Goal: Information Seeking & Learning: Learn about a topic

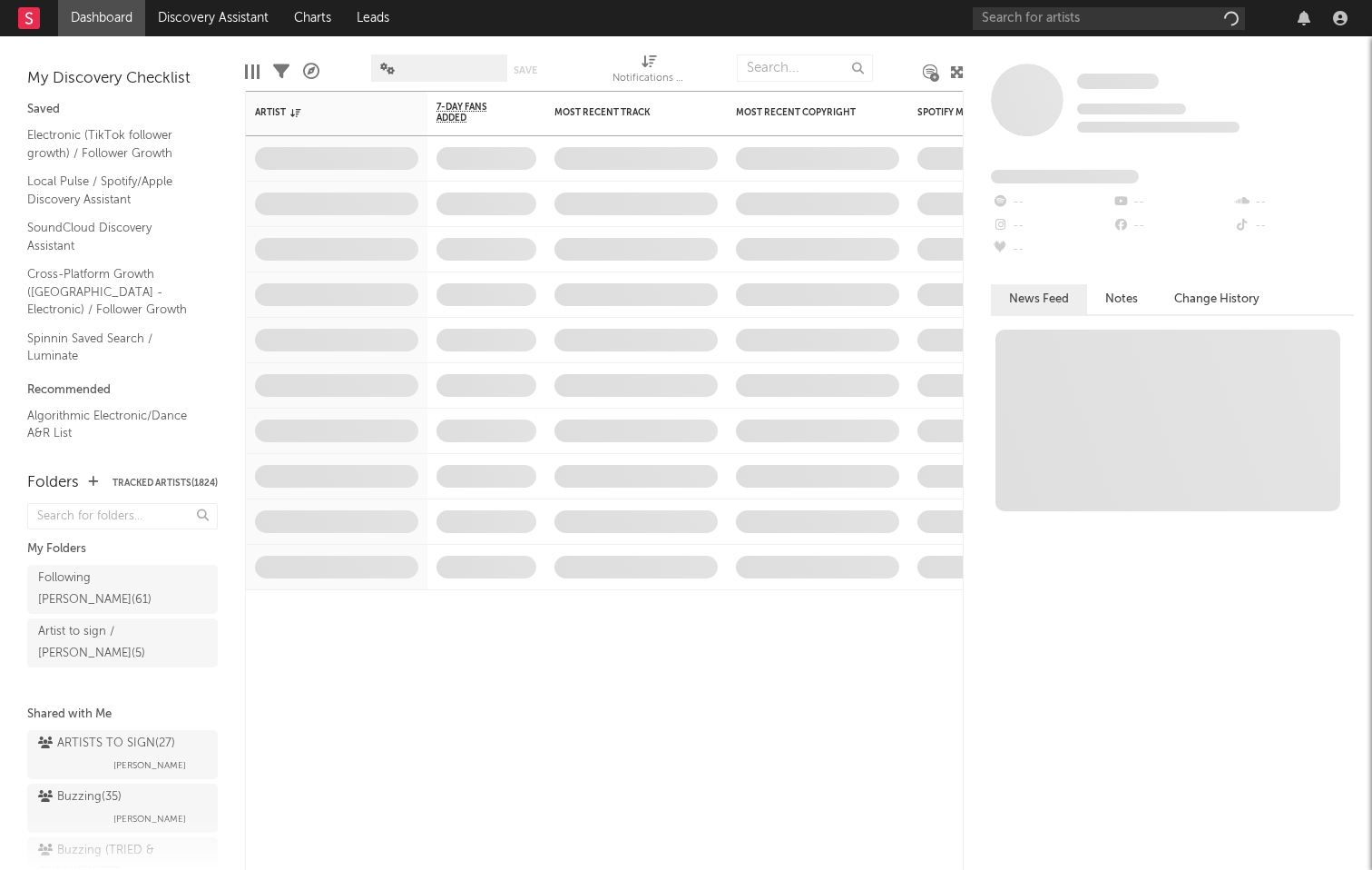
click at [1085, 36] on div "Some Artist Tracking Since: October 9, 2025 0 fans this week 0 fans last week F…" at bounding box center [1169, 453] width 409 height 834
click at [1089, 22] on input "text" at bounding box center [1109, 18] width 272 height 23
paste input "Dave King"
click at [900, 7] on nav "Dashboard Discovery Assistant Charts Leads Dave King 99 +" at bounding box center [686, 18] width 1372 height 36
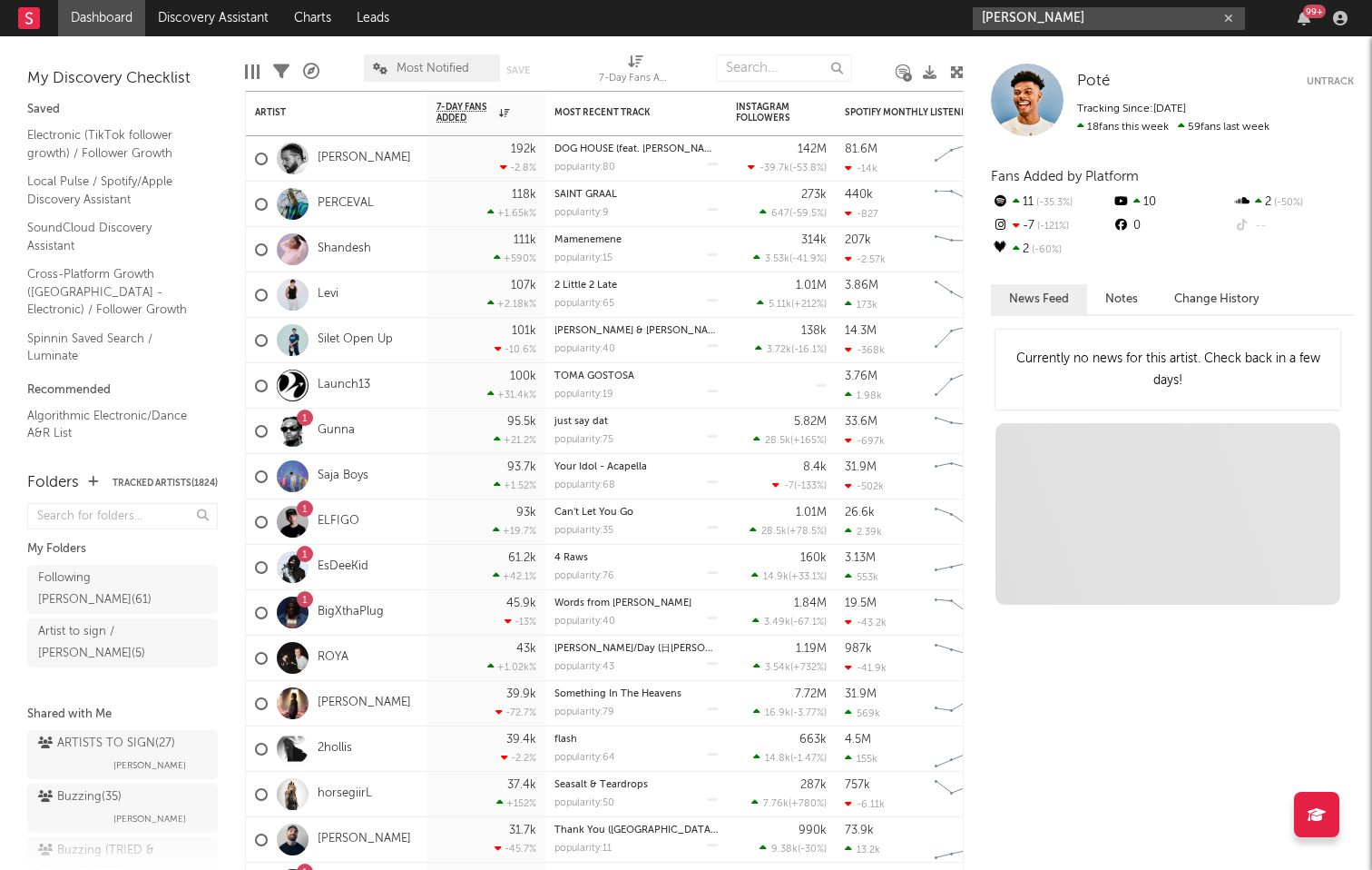
drag, startPoint x: 906, startPoint y: 11, endPoint x: 847, endPoint y: 11, distance: 59.0
click at [847, 11] on nav "Dashboard Discovery Assistant Charts Leads Dave King 99 +" at bounding box center [686, 18] width 1372 height 36
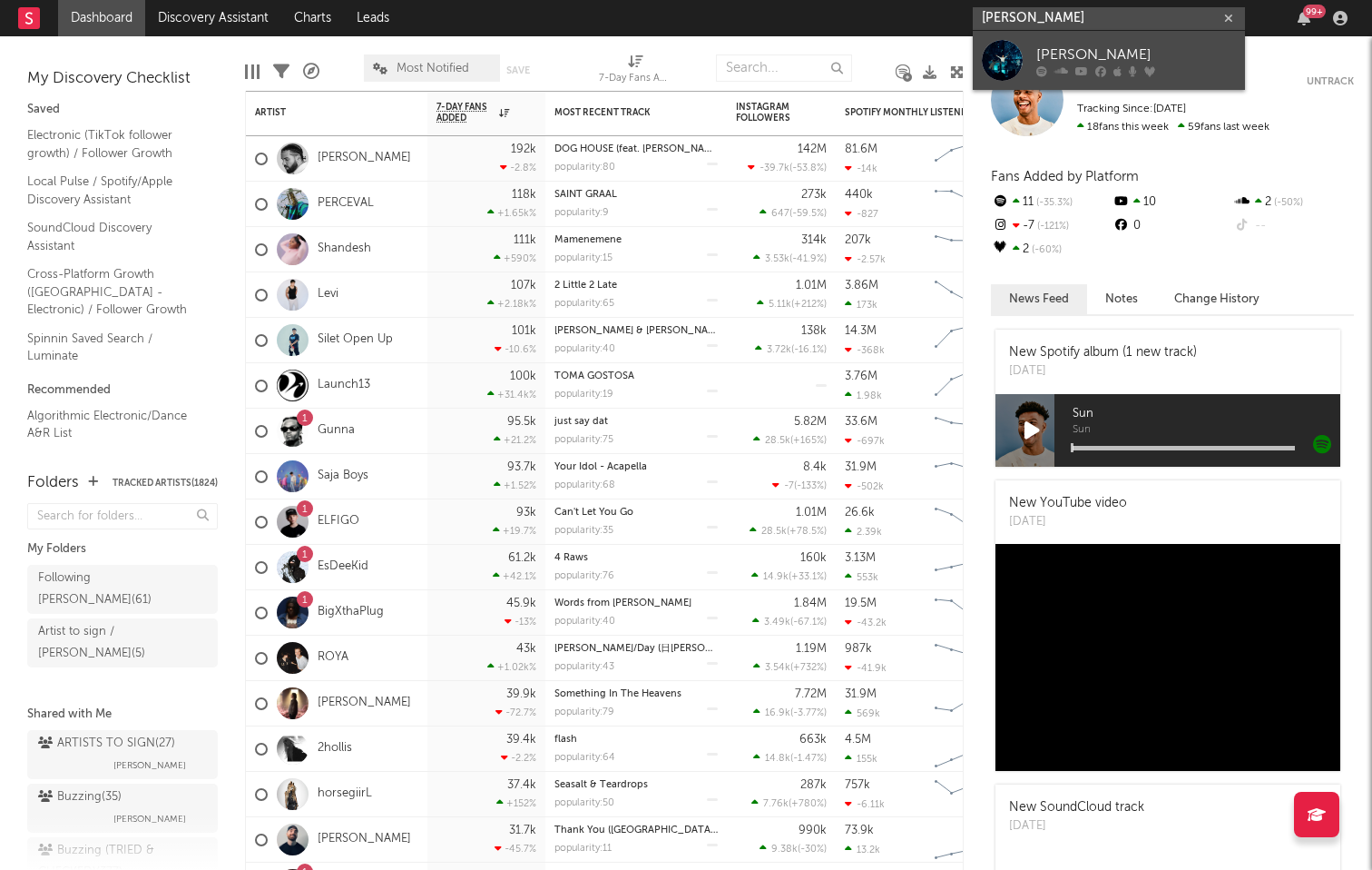
type input "[PERSON_NAME]"
click at [1081, 48] on div "[PERSON_NAME]" at bounding box center [1136, 54] width 200 height 22
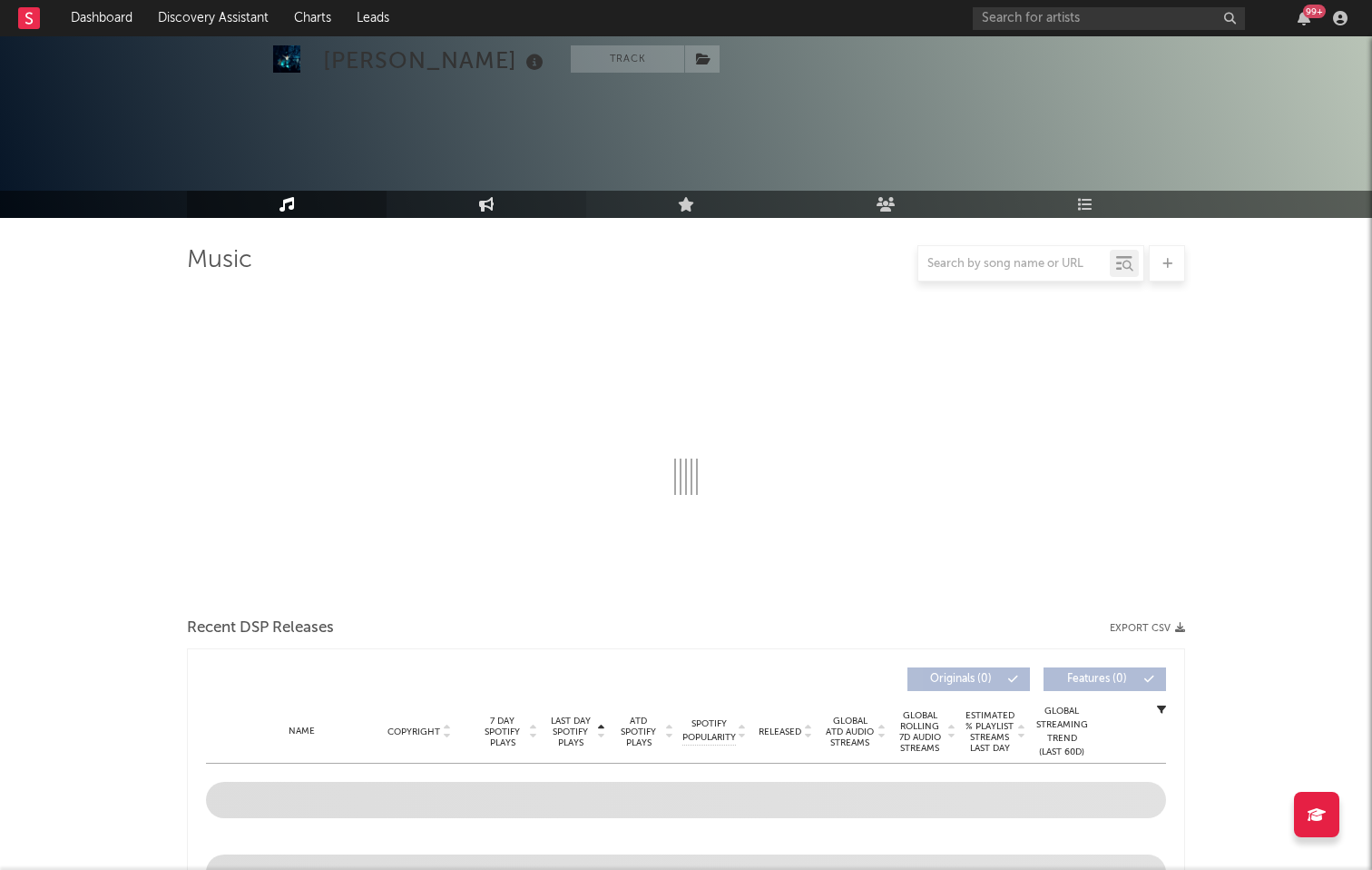
scroll to position [615, 0]
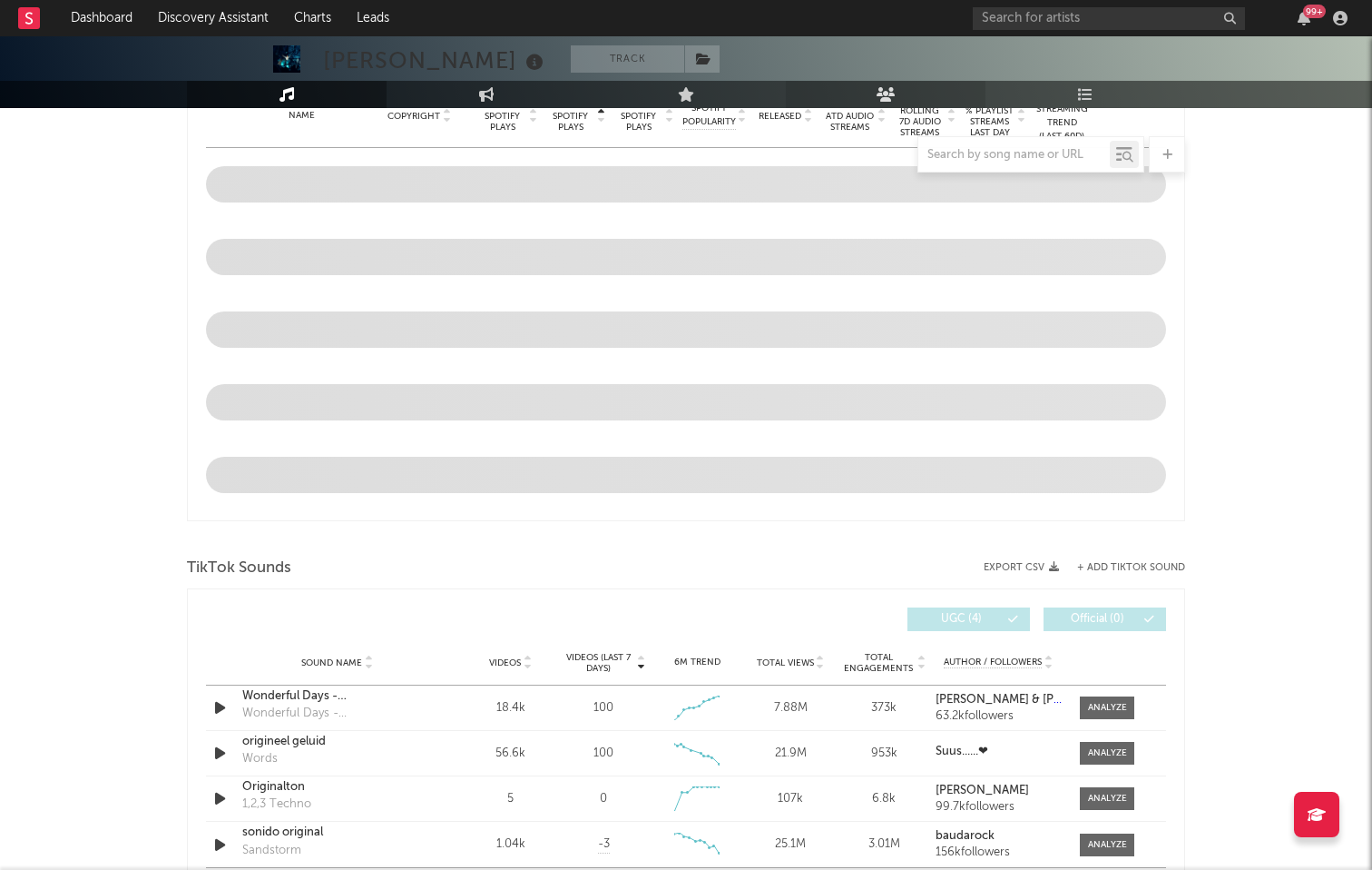
select select "6m"
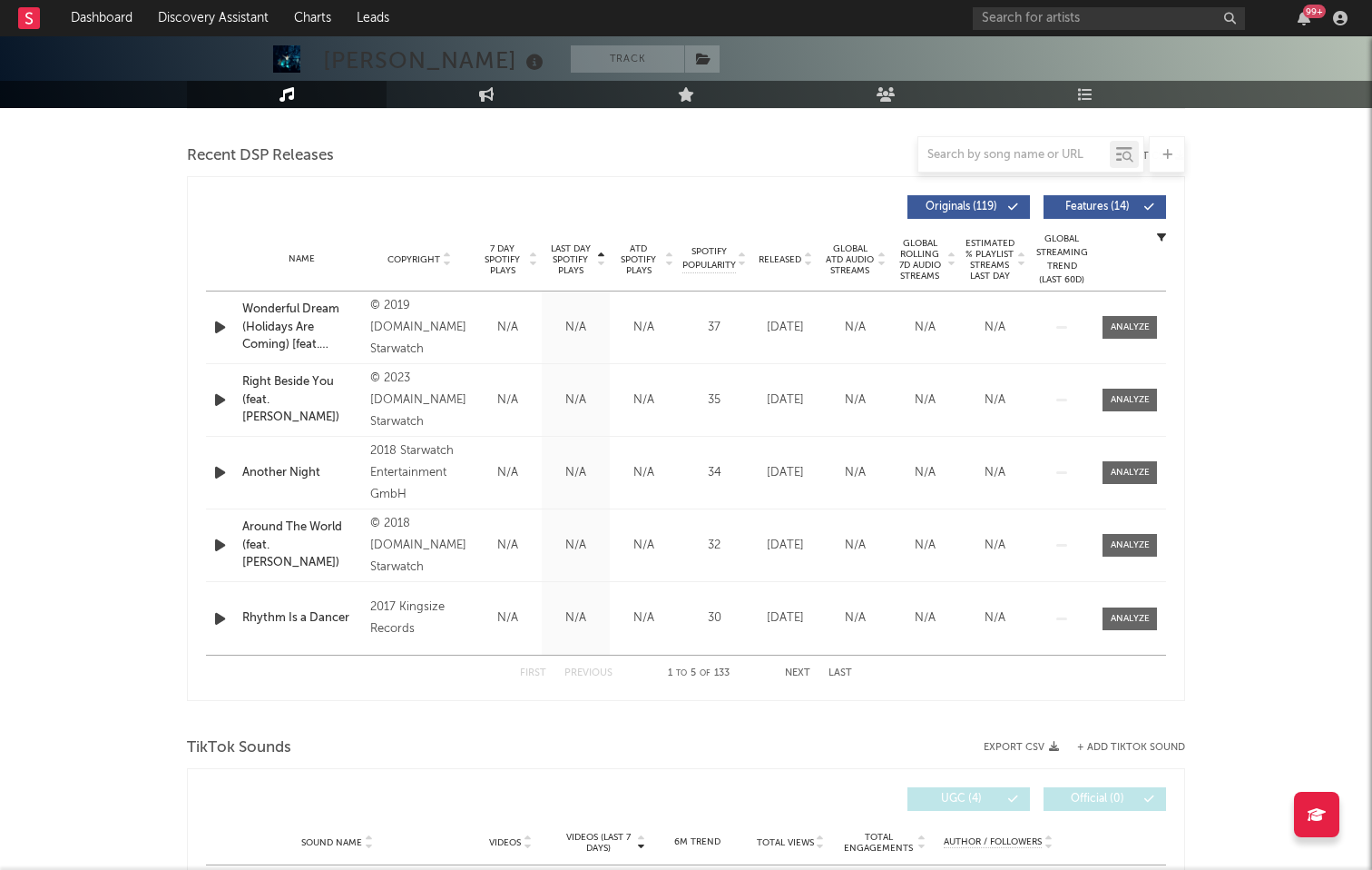
click at [582, 248] on span "Last Day Spotify Plays" at bounding box center [570, 259] width 48 height 32
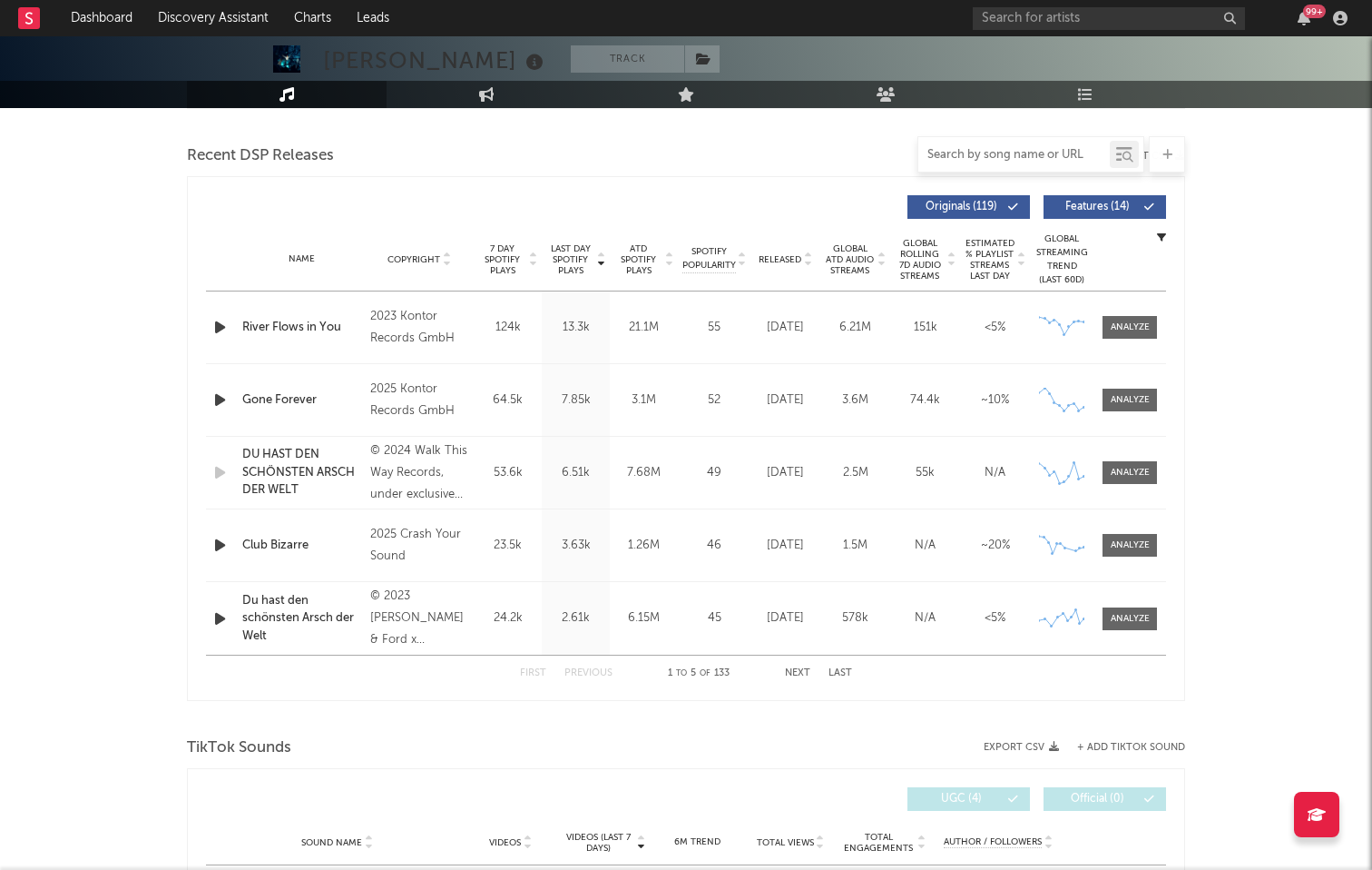
click at [1040, 155] on input "text" at bounding box center [1014, 155] width 192 height 15
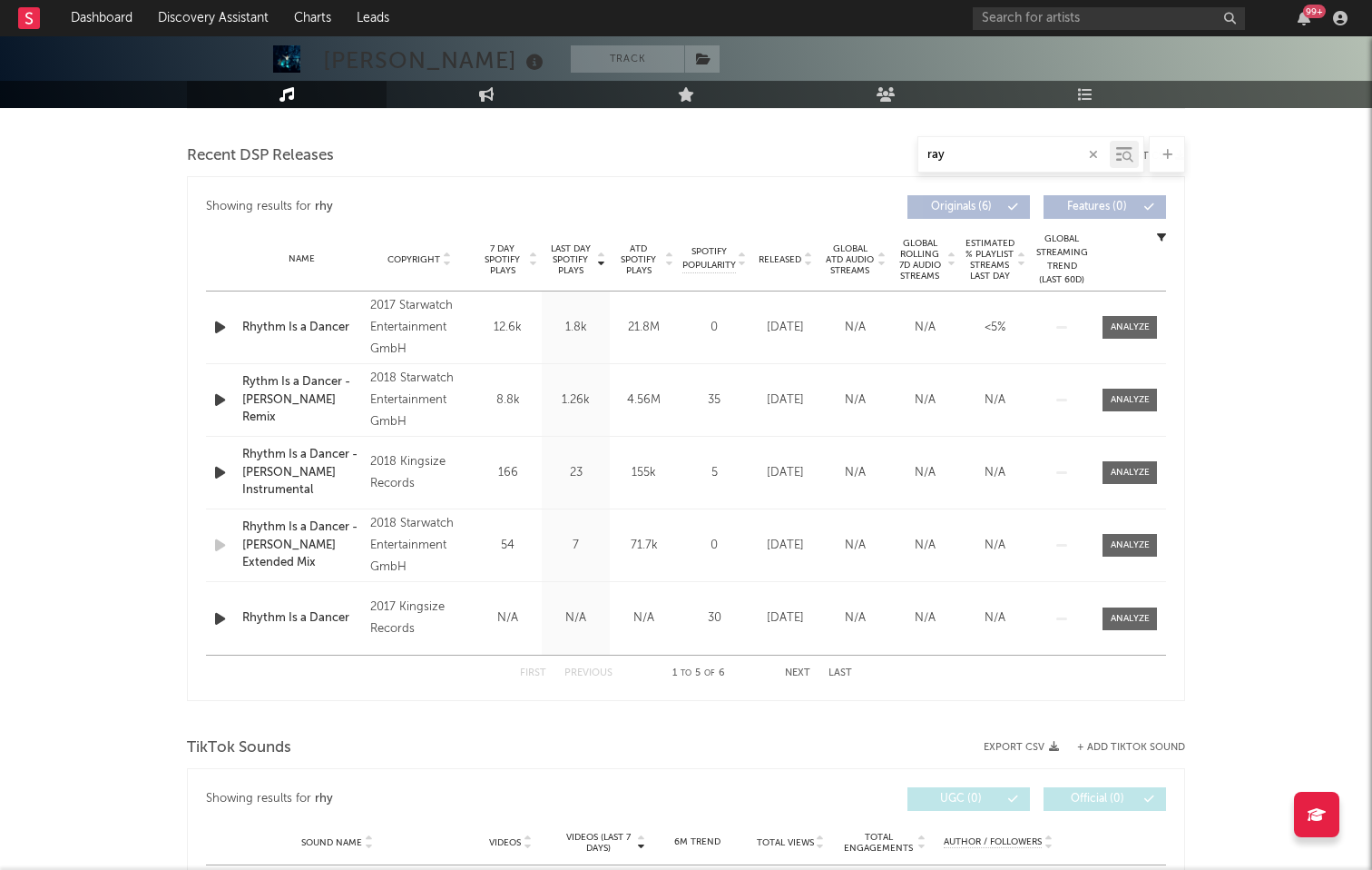
click at [1275, 173] on div "Alex Christensen Track Germany | Dance Edit Track Benchmark Summary 52.942 141.…" at bounding box center [686, 634] width 1372 height 2427
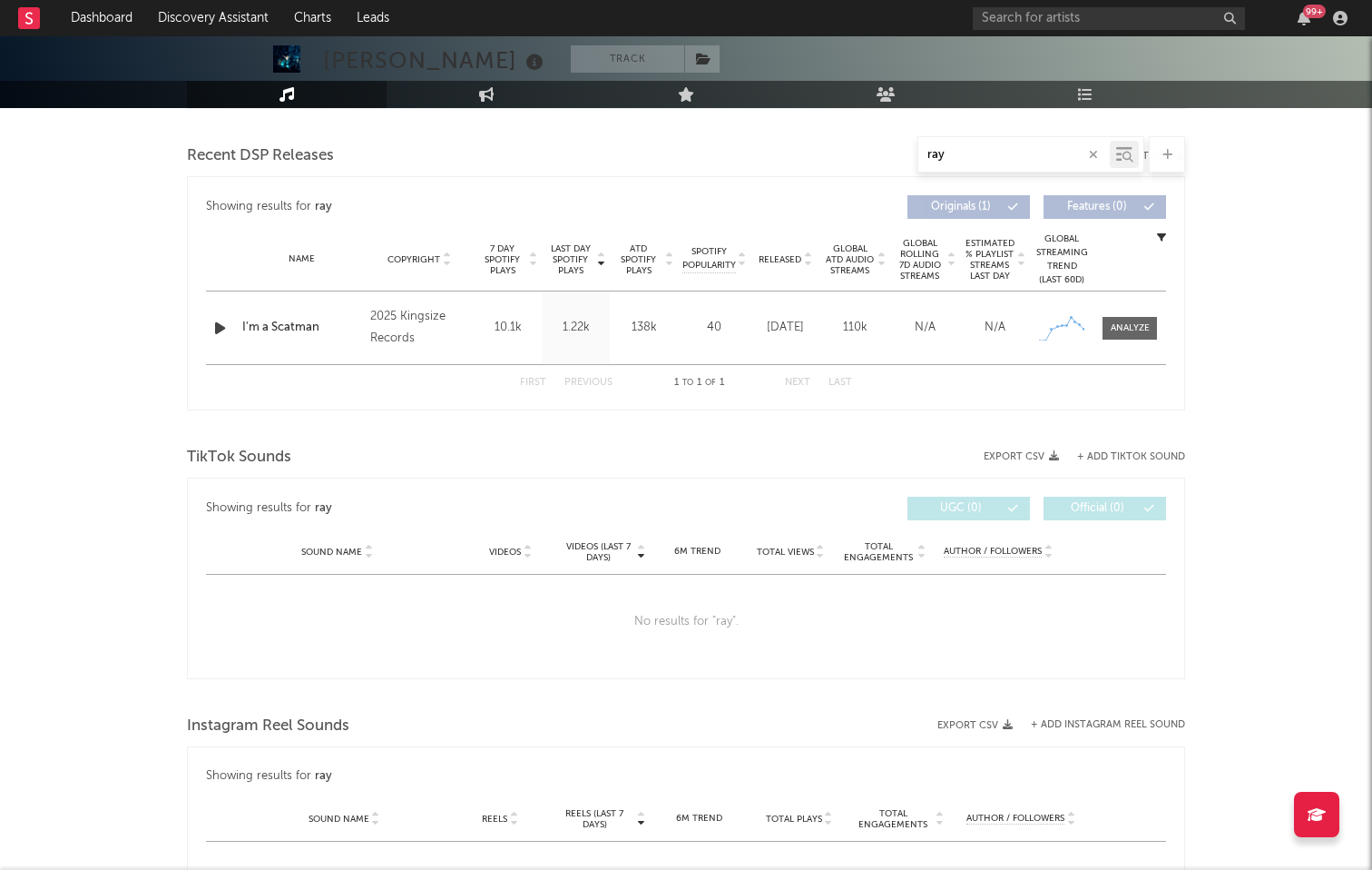
click at [1013, 152] on input "ray" at bounding box center [1014, 155] width 192 height 15
type input "rhy"
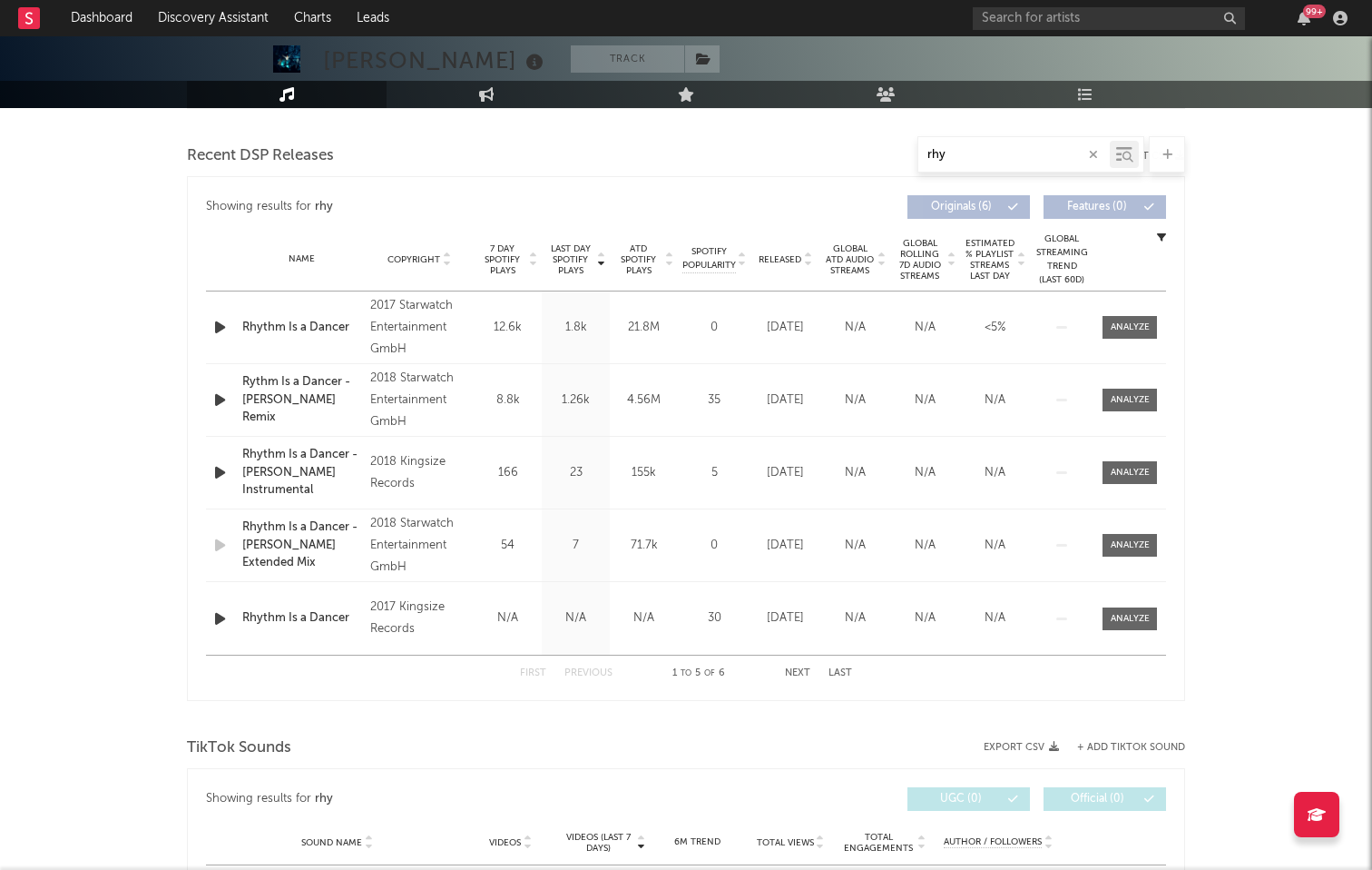
click at [213, 322] on icon "button" at bounding box center [219, 326] width 19 height 23
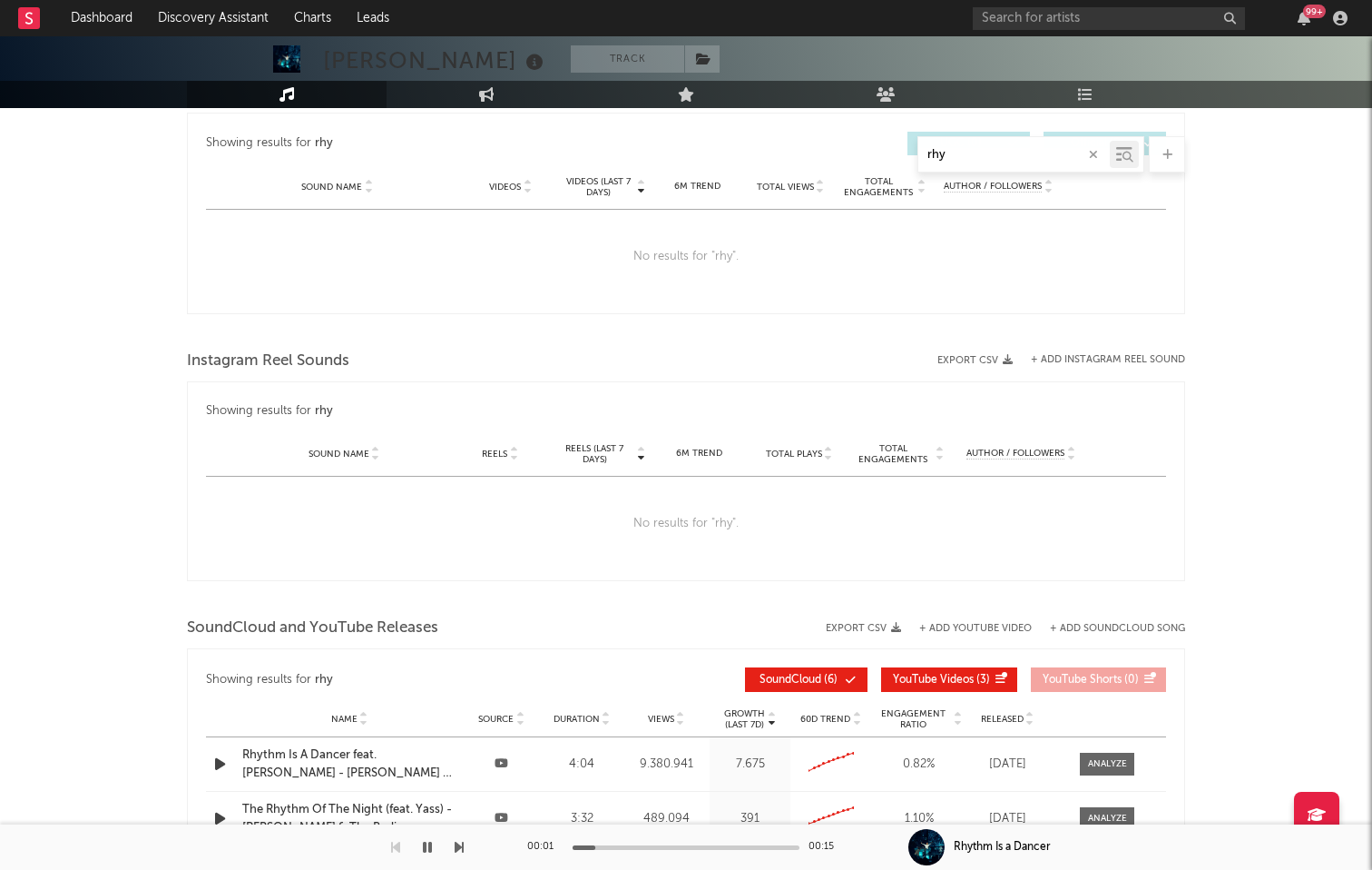
scroll to position [1409, 0]
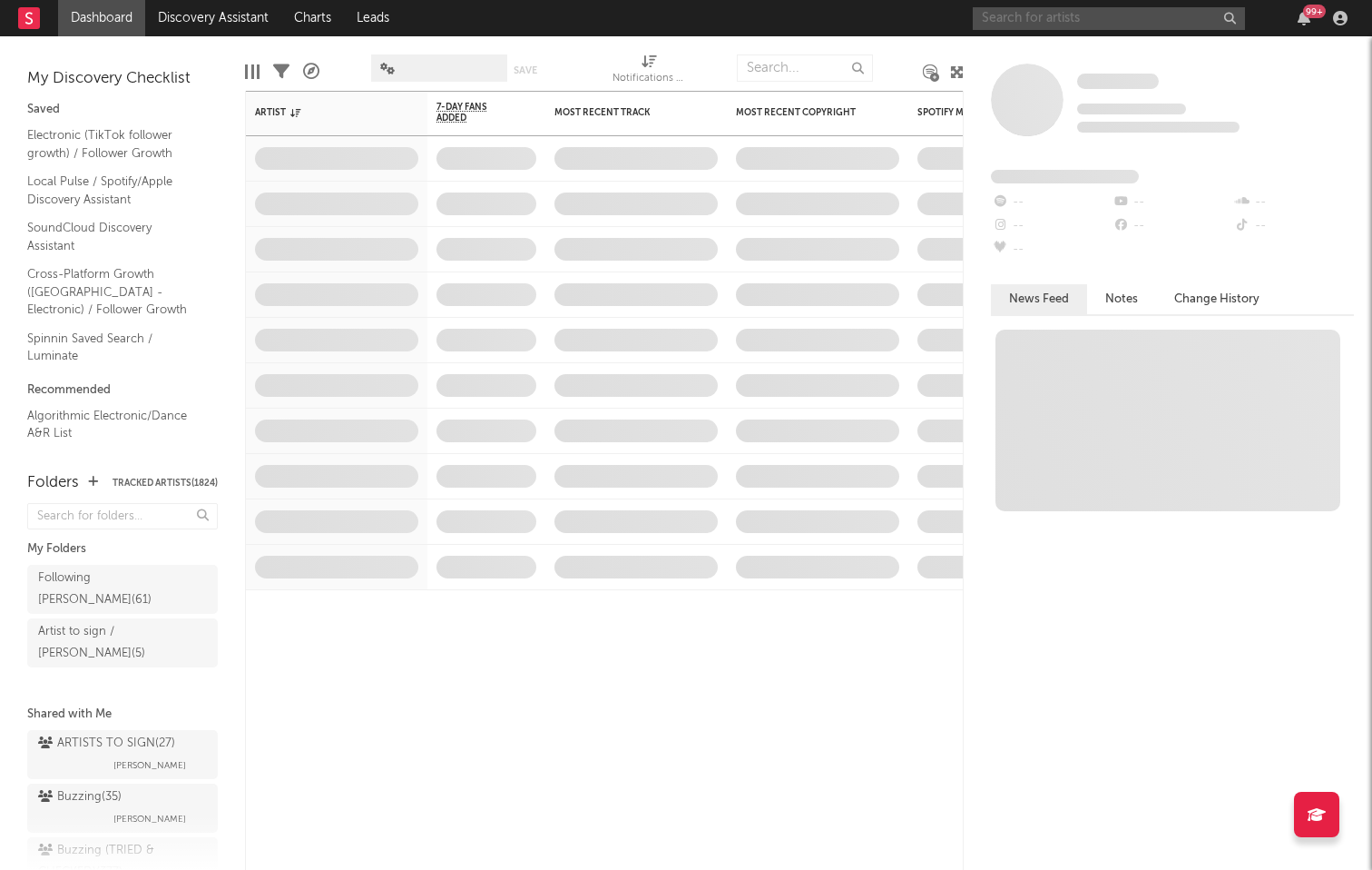
click at [1095, 18] on input "text" at bounding box center [1109, 18] width 272 height 23
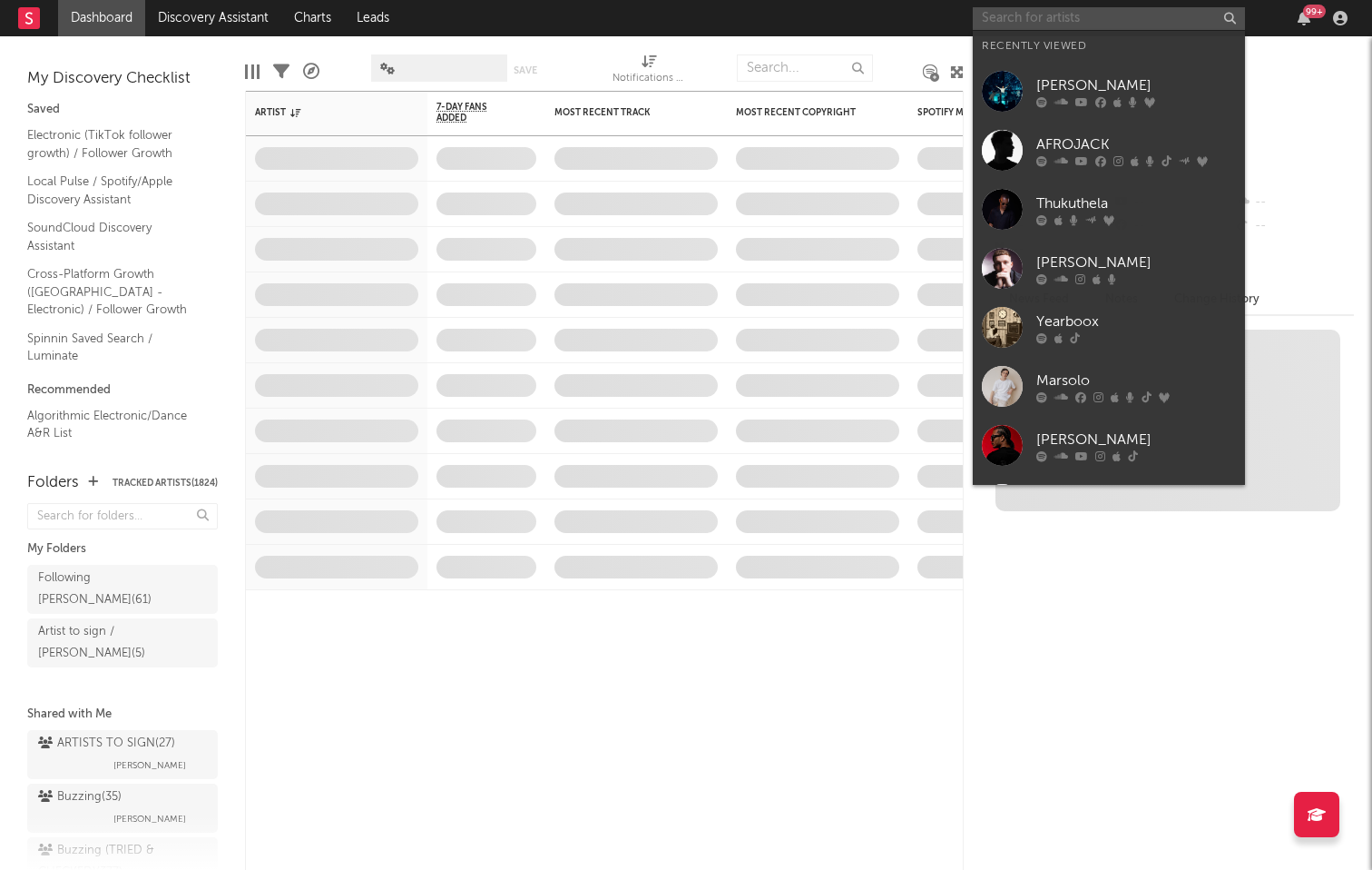
paste input "[PERSON_NAME]"
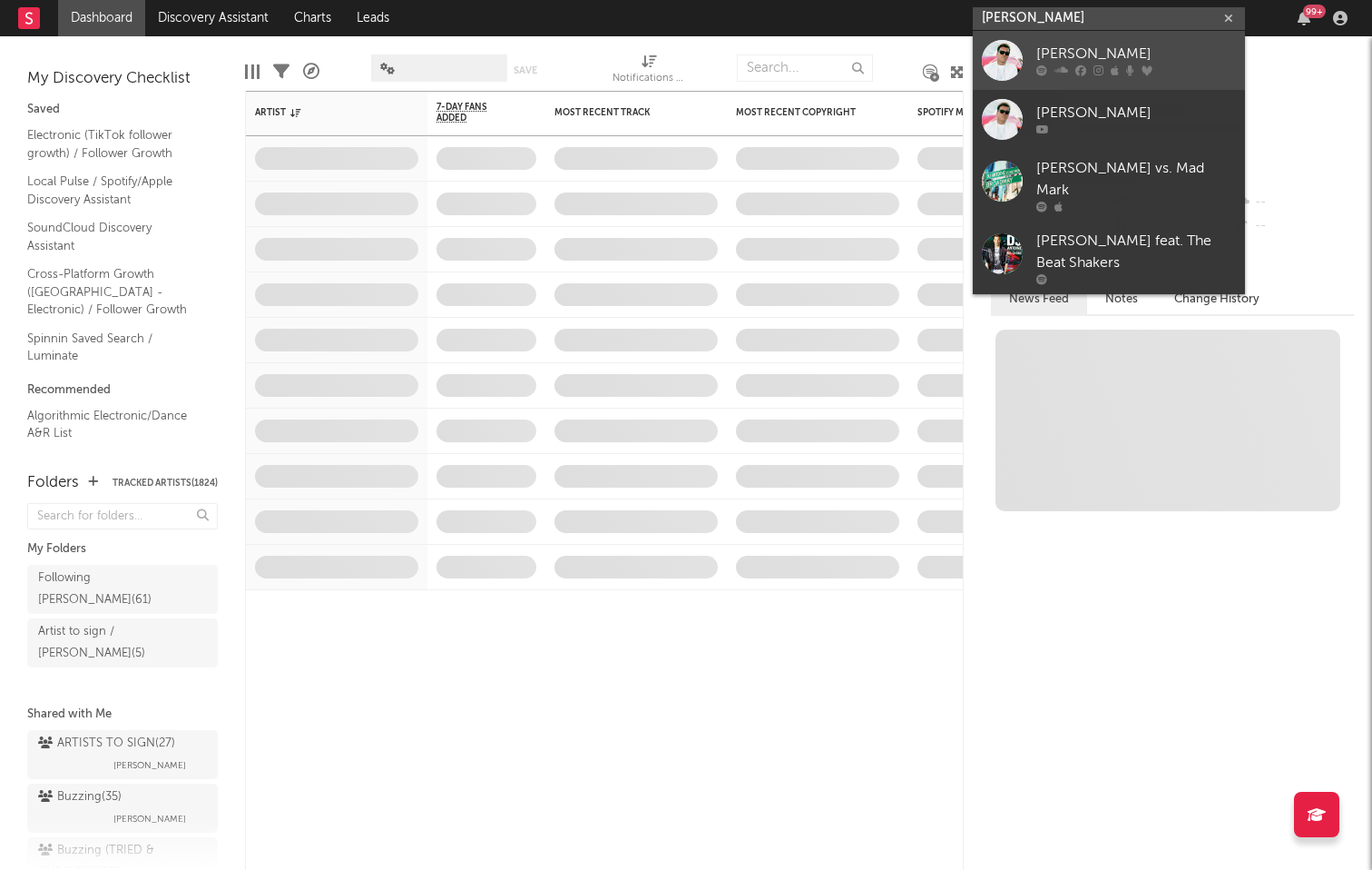
type input "[PERSON_NAME]"
click at [1097, 47] on div "[PERSON_NAME]" at bounding box center [1136, 54] width 200 height 22
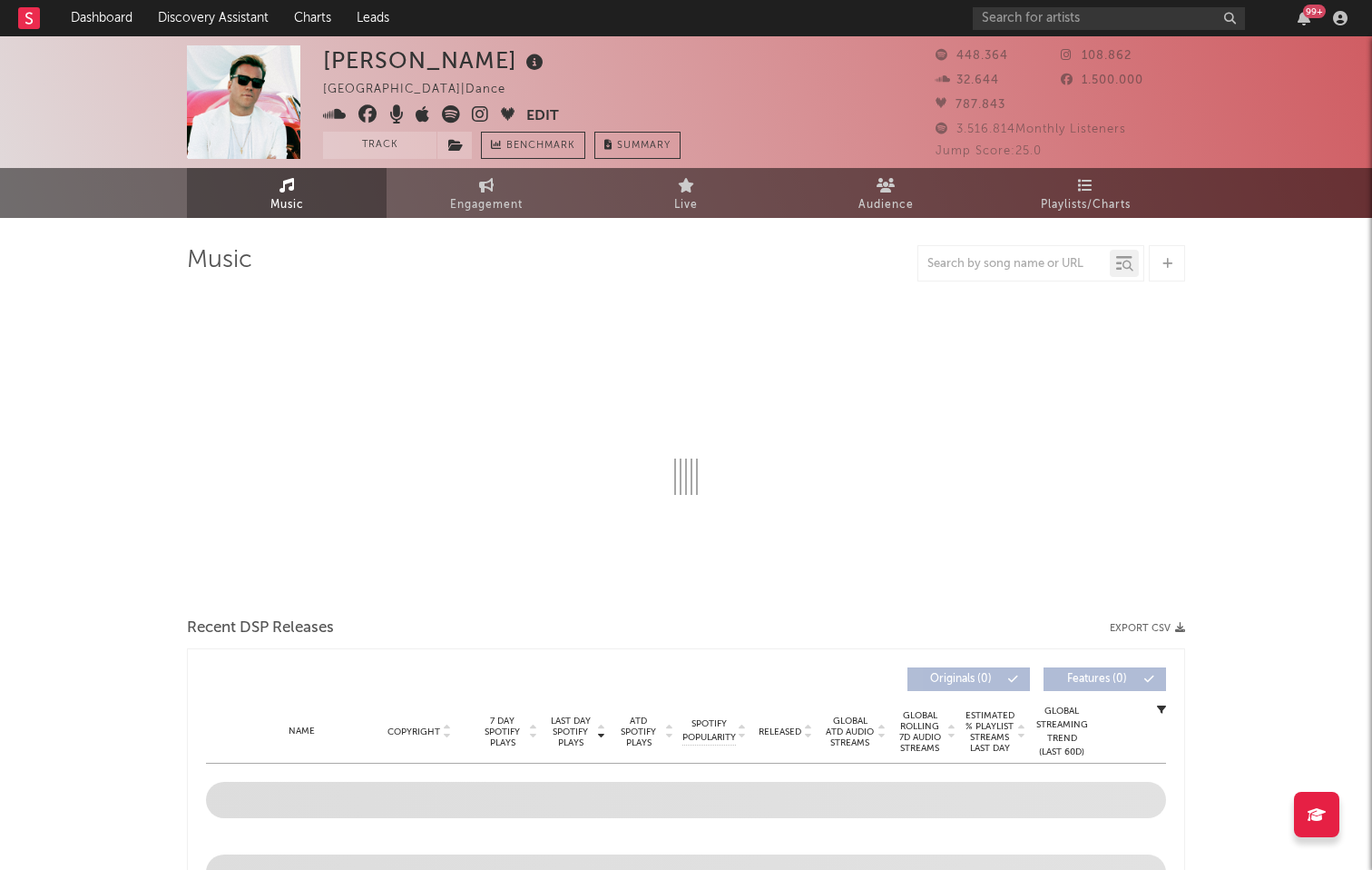
select select "6m"
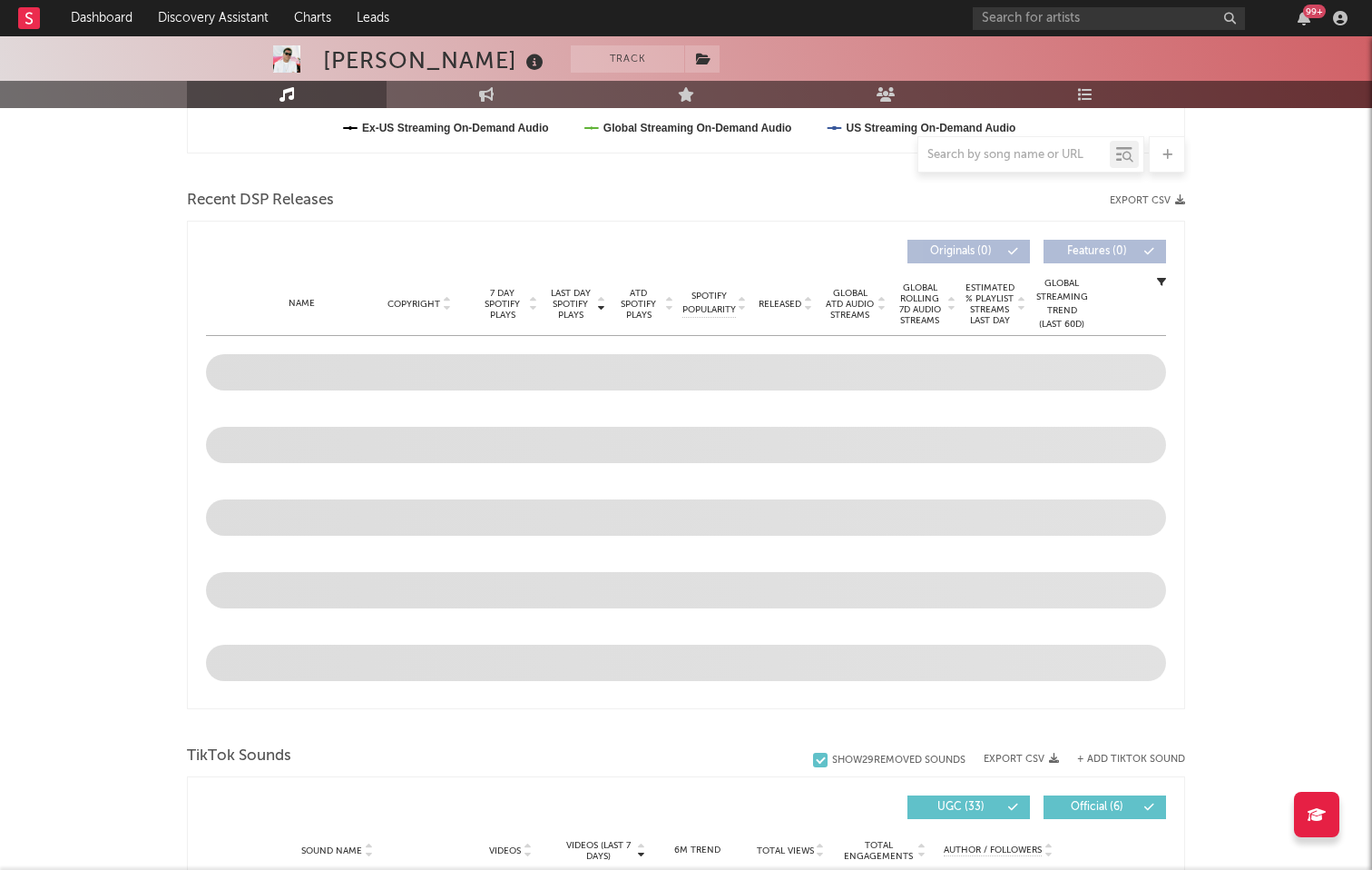
scroll to position [635, 0]
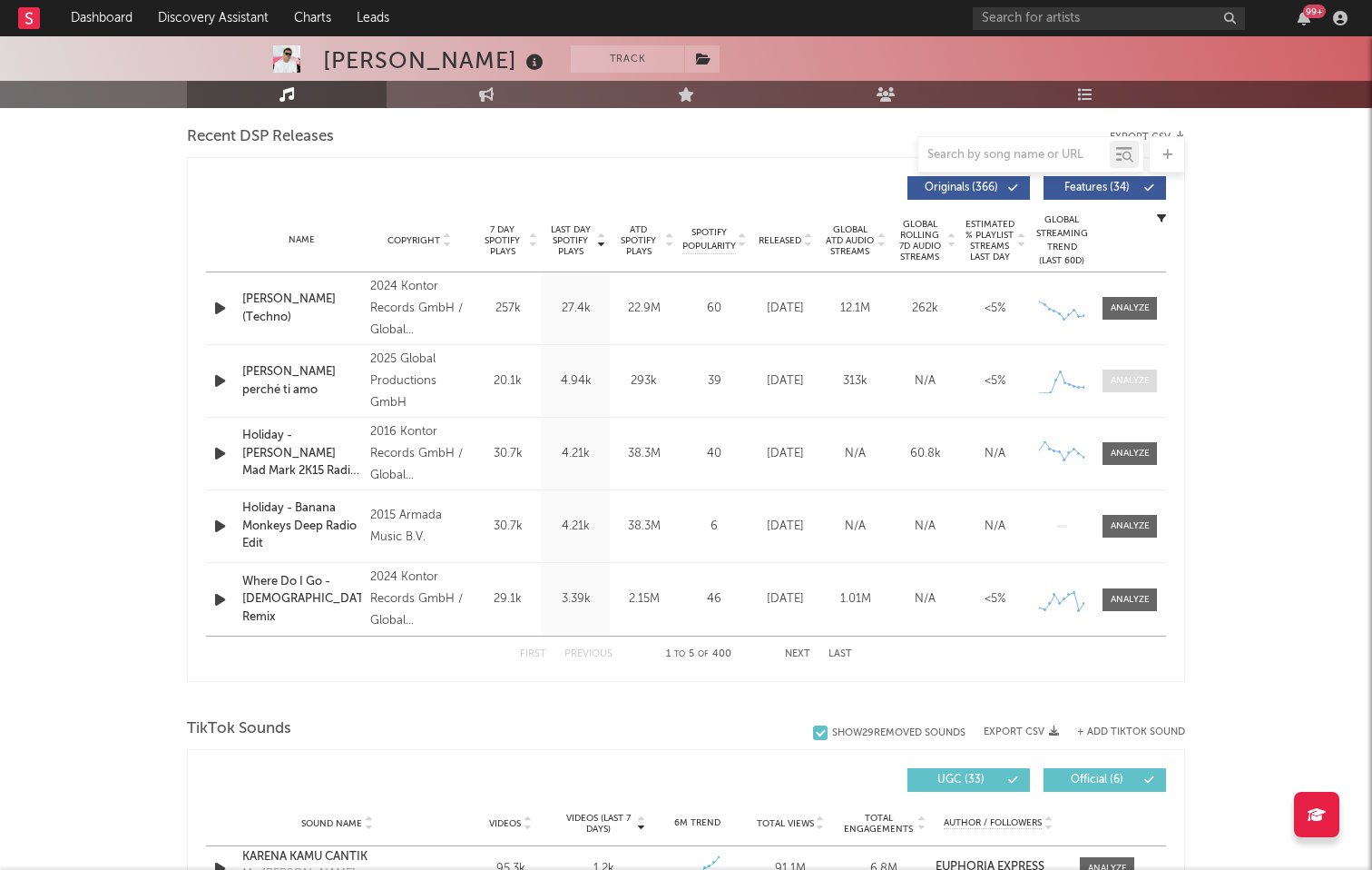
click at [1118, 377] on div at bounding box center [1130, 380] width 39 height 14
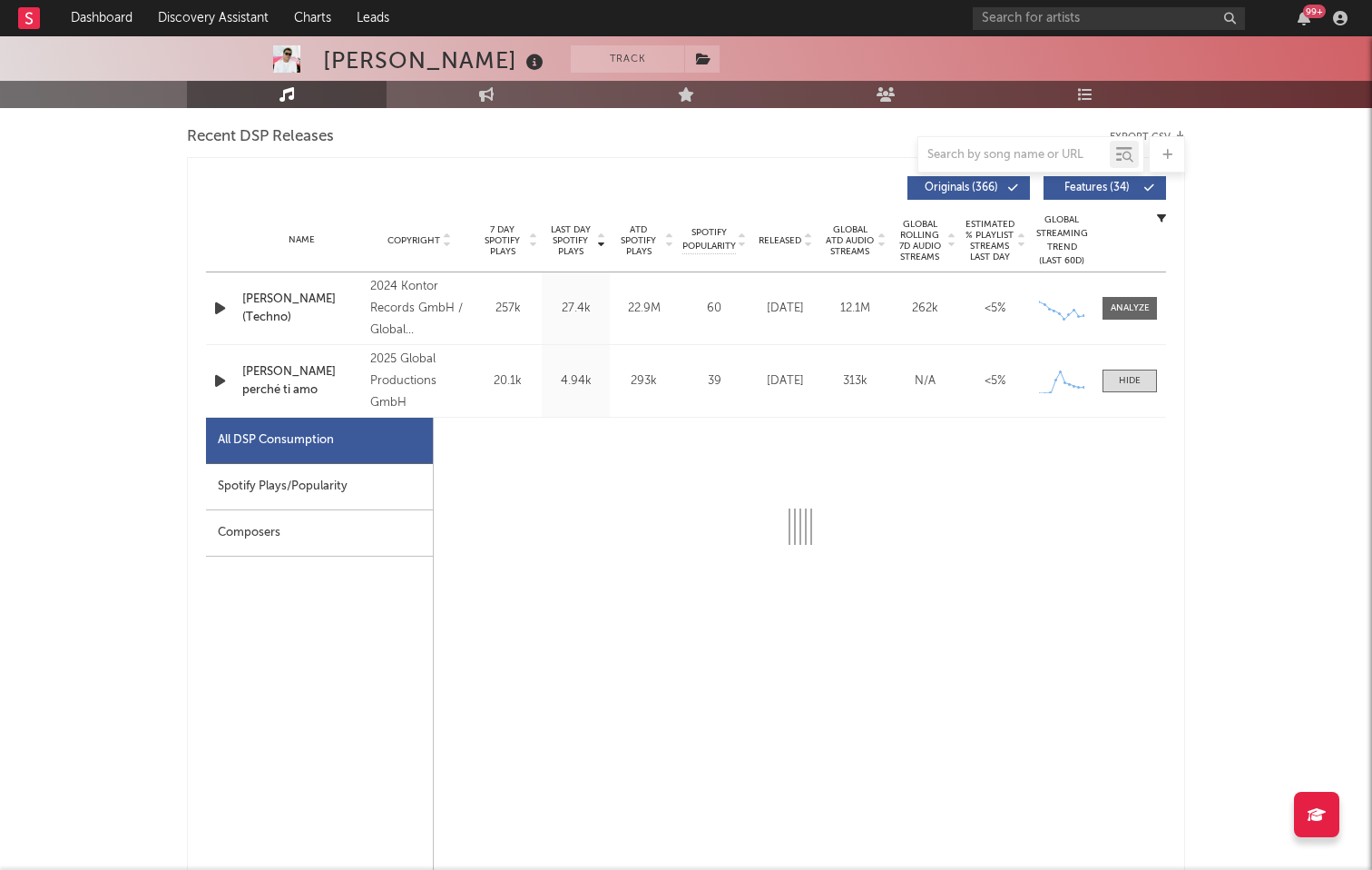
click at [280, 491] on div "Spotify Plays/Popularity" at bounding box center [319, 487] width 227 height 46
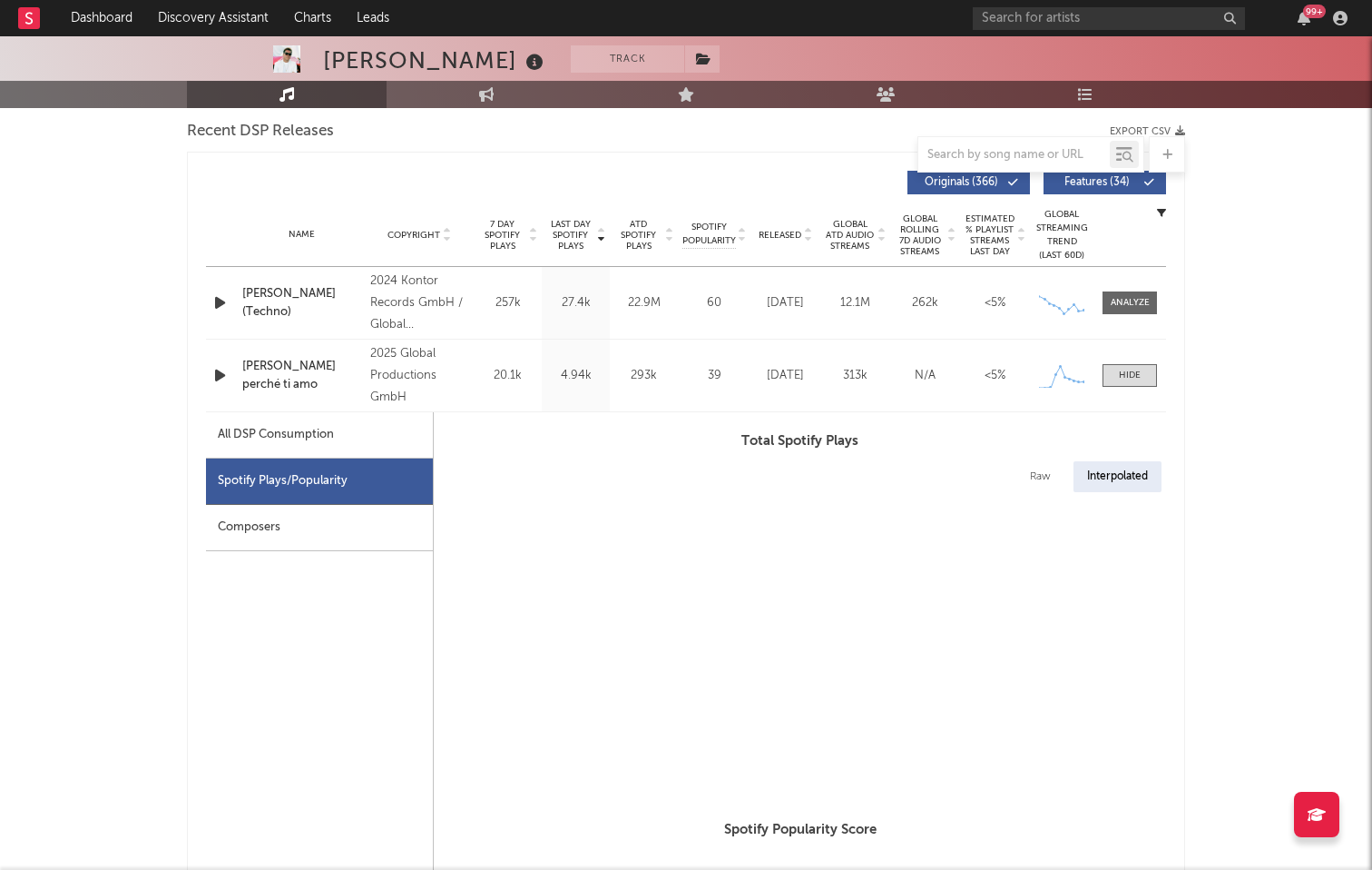
select select "1w"
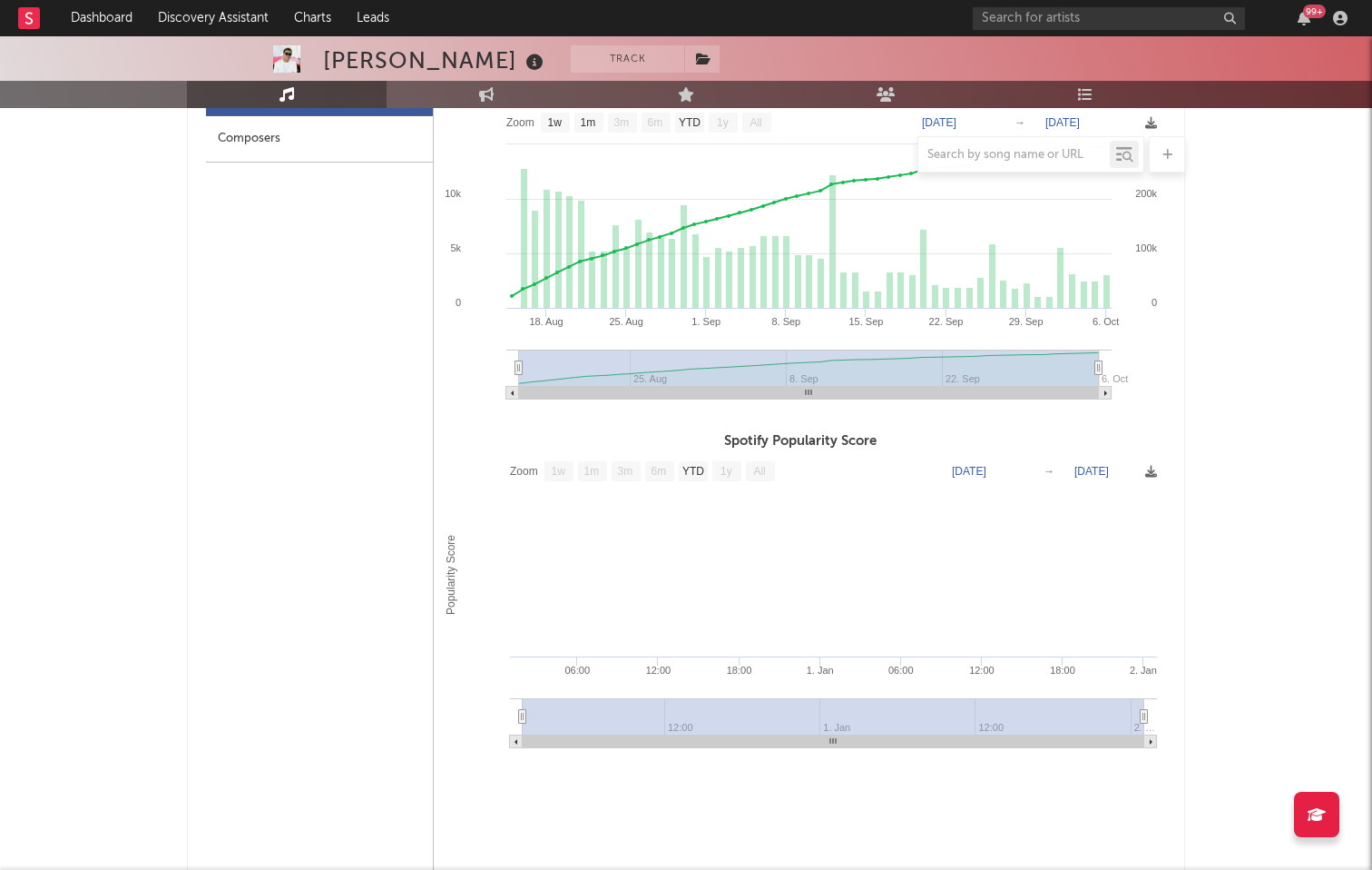
scroll to position [501, 0]
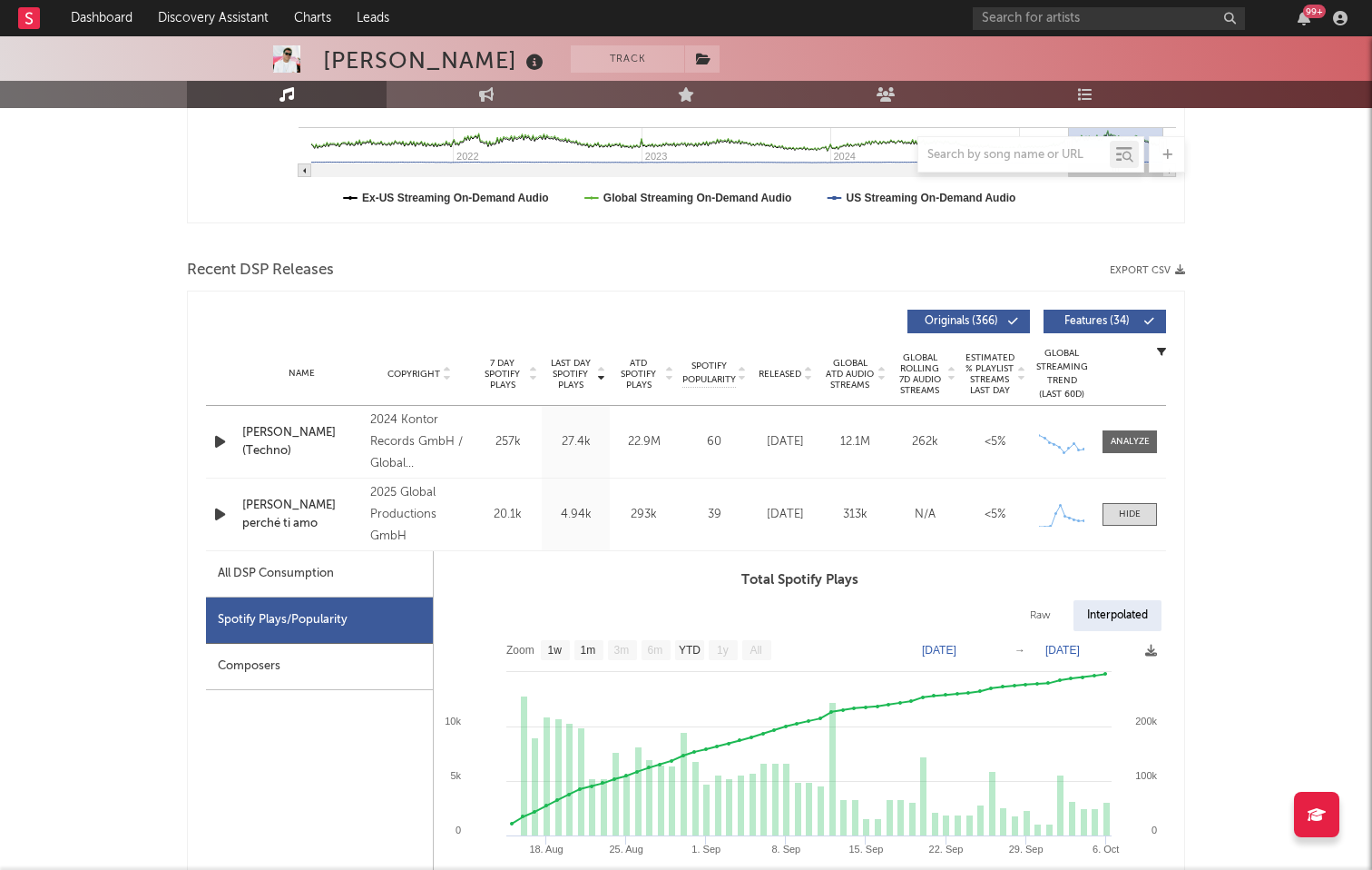
click at [216, 515] on icon "button" at bounding box center [219, 514] width 19 height 23
